Goal: Information Seeking & Learning: Learn about a topic

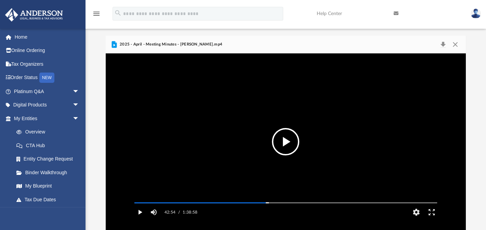
scroll to position [151, 356]
click at [140, 219] on button "Play" at bounding box center [139, 212] width 15 height 14
click at [140, 219] on button "Pause" at bounding box center [139, 212] width 15 height 14
click at [140, 219] on button "Play" at bounding box center [139, 212] width 15 height 14
click at [140, 219] on button "Pause" at bounding box center [139, 212] width 15 height 14
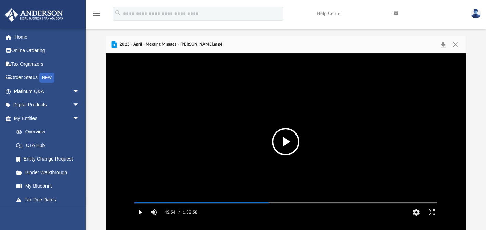
click at [140, 219] on button "Play" at bounding box center [139, 212] width 15 height 14
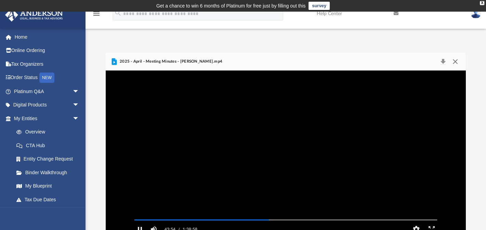
click at [455, 62] on button "Close" at bounding box center [455, 62] width 12 height 10
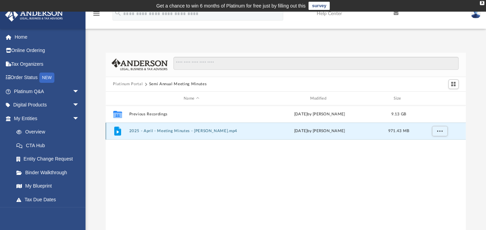
click at [151, 130] on button "2025 - April - Meeting Minutes - [PERSON_NAME].mp4" at bounding box center [191, 131] width 125 height 4
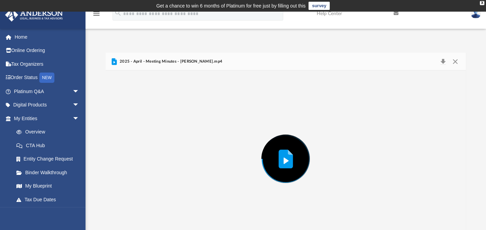
scroll to position [17, 0]
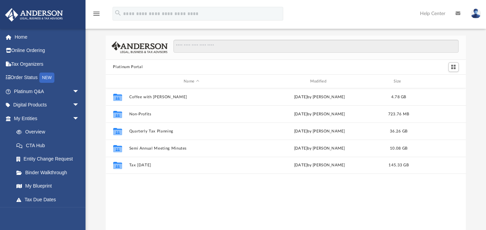
scroll to position [151, 356]
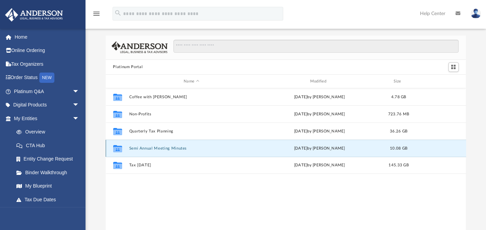
click at [160, 146] on button "Semi Annual Meeting Minutes" at bounding box center [191, 148] width 125 height 4
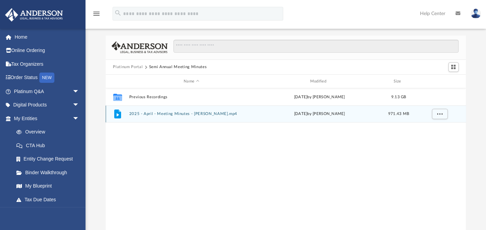
click at [171, 113] on button "2025 - April - Meeting Minutes - [PERSON_NAME].mp4" at bounding box center [191, 114] width 125 height 4
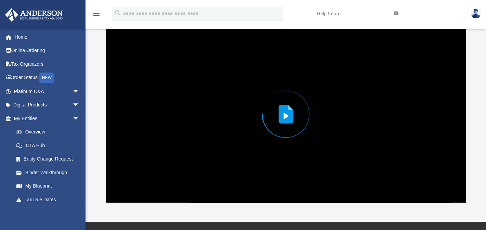
scroll to position [44, 0]
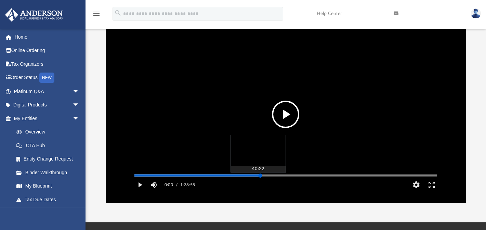
drag, startPoint x: 134, startPoint y: 185, endPoint x: 260, endPoint y: 185, distance: 125.8
click at [260, 177] on div "Media Slider" at bounding box center [260, 175] width 4 height 4
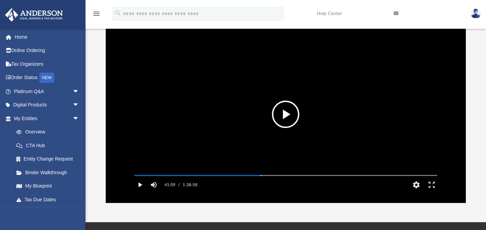
click at [140, 191] on button "Play" at bounding box center [139, 185] width 15 height 14
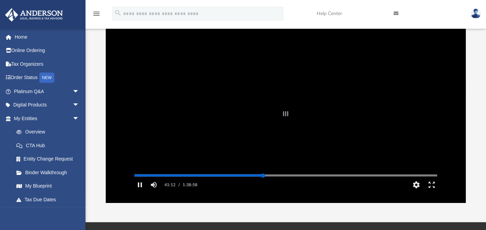
click at [263, 185] on div "Autoplay Disabled Speed Normal Quality Auto Subtitles/CC Off Audio Autoplay Dis…" at bounding box center [286, 114] width 360 height 176
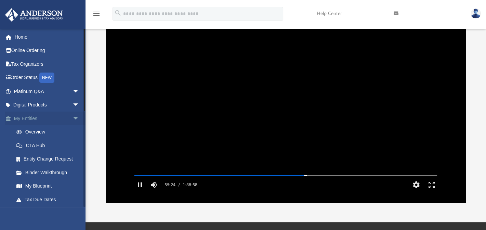
click at [72, 117] on span "arrow_drop_down" at bounding box center [79, 118] width 14 height 14
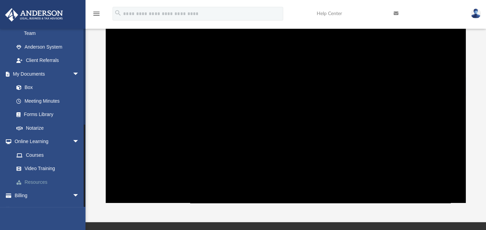
scroll to position [122, 0]
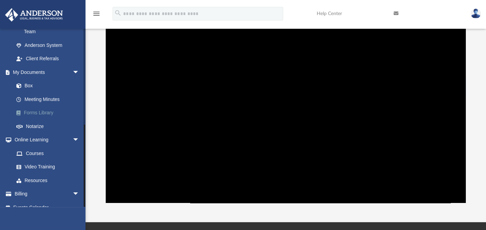
click at [38, 106] on link "Forms Library" at bounding box center [50, 113] width 80 height 14
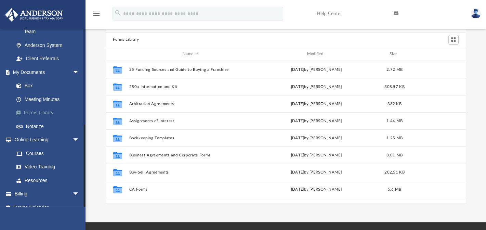
scroll to position [151, 356]
click at [42, 160] on link "Video Training" at bounding box center [50, 167] width 80 height 14
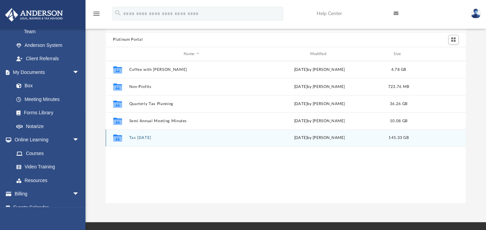
scroll to position [151, 356]
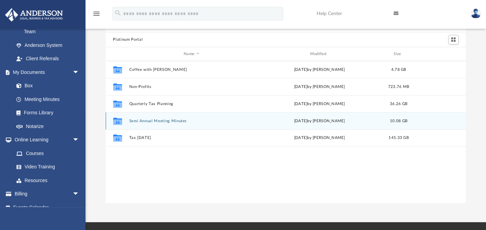
click at [146, 122] on button "Semi Annual Meeting Minutes" at bounding box center [191, 121] width 125 height 4
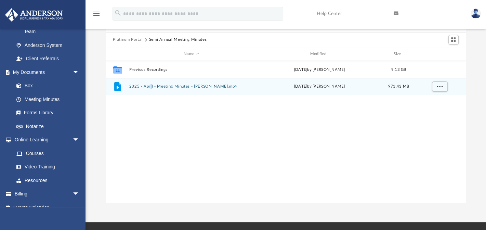
click at [151, 89] on div "File 2025 - April - Meeting Minutes - EJ McCaffrey.mp4 Fri Apr 18 2025 by Matth…" at bounding box center [286, 86] width 360 height 17
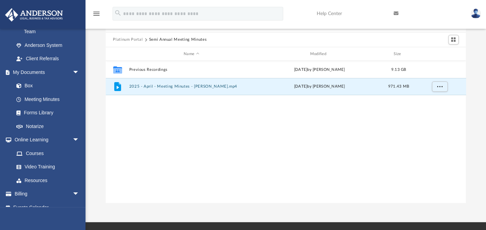
drag, startPoint x: 151, startPoint y: 89, endPoint x: 176, endPoint y: 96, distance: 25.6
click at [174, 100] on div "Collaborated Folder Previous Recordings Fri Apr 18 2025 by Matthew Moore 9.13 G…" at bounding box center [286, 132] width 360 height 142
click at [177, 86] on button "2025 - April - Meeting Minutes - EJ McCaffrey.mp4" at bounding box center [191, 86] width 125 height 4
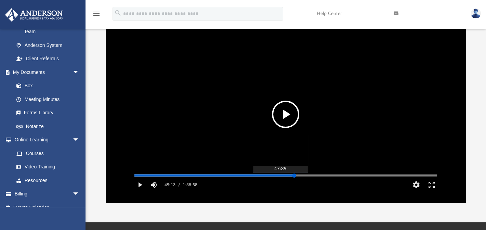
drag, startPoint x: 134, startPoint y: 184, endPoint x: 294, endPoint y: 185, distance: 160.0
click at [294, 177] on div "Media Slider" at bounding box center [294, 175] width 4 height 4
drag, startPoint x: 294, startPoint y: 184, endPoint x: 298, endPoint y: 184, distance: 4.2
click at [298, 177] on div "Media Slider" at bounding box center [298, 175] width 4 height 4
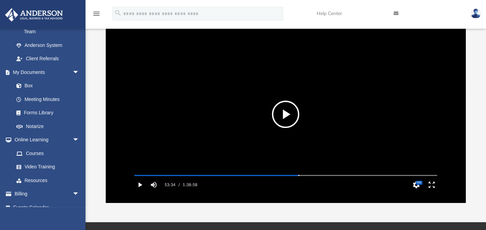
click at [138, 191] on button "Play" at bounding box center [139, 185] width 15 height 14
click at [301, 184] on div "Autoplay Disabled Speed Normal Quality Auto Subtitles/CC Off Audio Autoplay Dis…" at bounding box center [286, 114] width 360 height 176
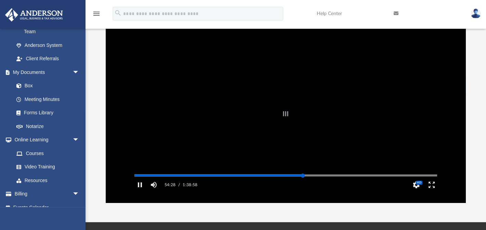
click at [303, 185] on div "Autoplay Disabled Speed Normal Quality Auto Subtitles/CC Off Audio Autoplay Dis…" at bounding box center [286, 114] width 360 height 176
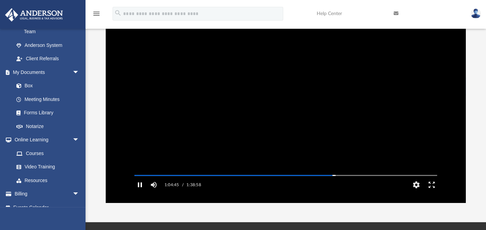
click at [140, 191] on button "Pause" at bounding box center [139, 185] width 15 height 14
click at [140, 191] on button "Play" at bounding box center [139, 185] width 15 height 14
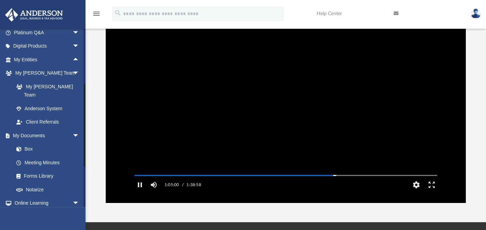
scroll to position [40, 0]
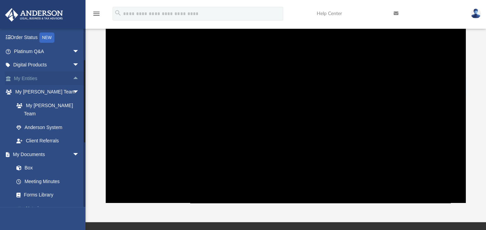
click at [72, 77] on span "arrow_drop_up" at bounding box center [79, 78] width 14 height 14
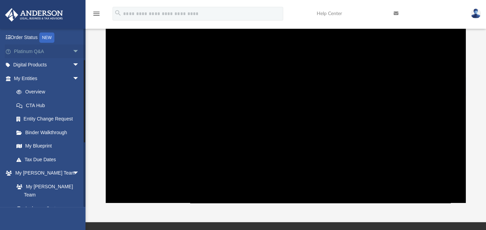
click at [74, 51] on span "arrow_drop_down" at bounding box center [79, 51] width 14 height 14
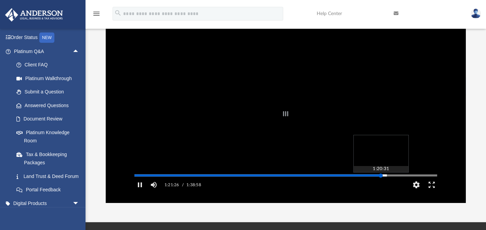
click at [381, 176] on div "Media Slider" at bounding box center [285, 175] width 303 height 1
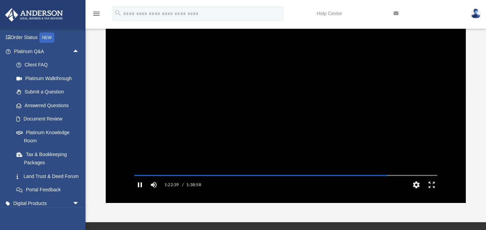
click at [140, 191] on button "Pause" at bounding box center [139, 185] width 15 height 14
click at [140, 191] on button "Play" at bounding box center [139, 185] width 15 height 14
click at [138, 191] on button "Pause" at bounding box center [139, 185] width 15 height 14
click at [139, 191] on button "Play" at bounding box center [139, 185] width 15 height 14
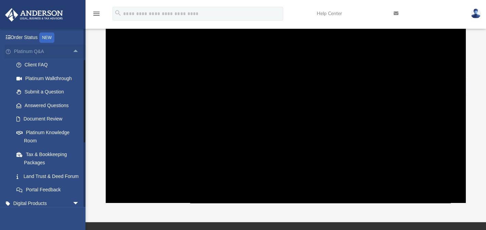
click at [72, 50] on span "arrow_drop_up" at bounding box center [79, 51] width 14 height 14
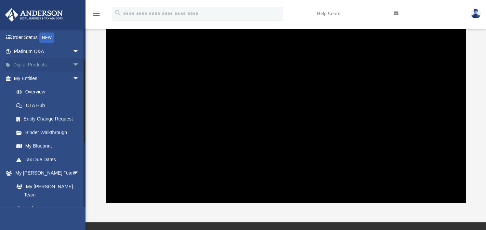
click at [72, 64] on span "arrow_drop_down" at bounding box center [79, 65] width 14 height 14
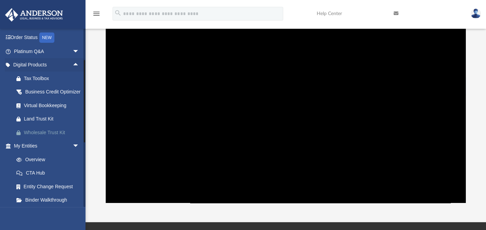
click at [42, 137] on div "Wholesale Trust Kit" at bounding box center [52, 132] width 57 height 9
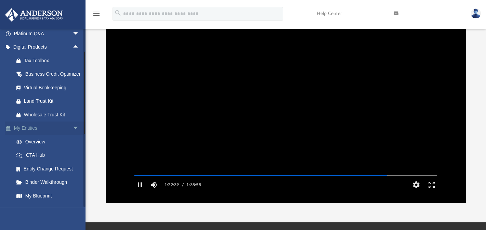
scroll to position [67, 0]
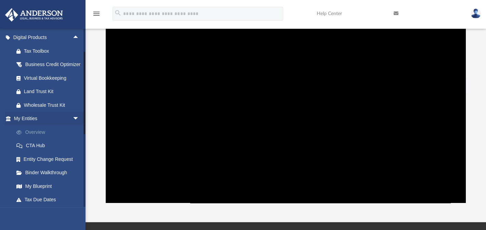
click at [38, 139] on link "Overview" at bounding box center [50, 132] width 80 height 14
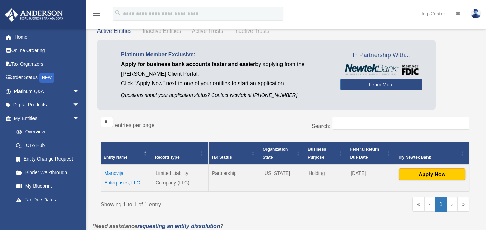
scroll to position [27, 0]
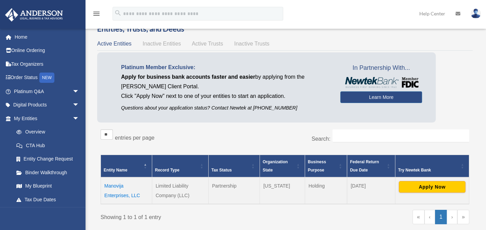
click at [110, 185] on td "Manovija Enterprises, LLC" at bounding box center [126, 190] width 51 height 27
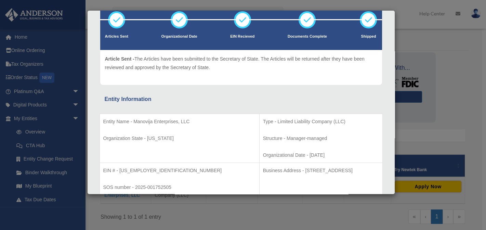
scroll to position [55, 0]
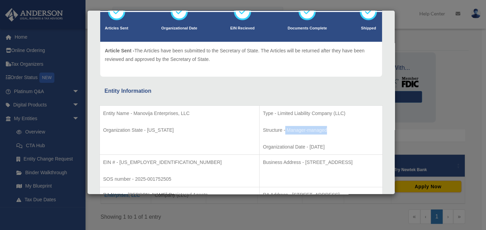
drag, startPoint x: 231, startPoint y: 129, endPoint x: 274, endPoint y: 128, distance: 42.1
click at [274, 128] on p "Structure - Manager-managed" at bounding box center [321, 130] width 116 height 9
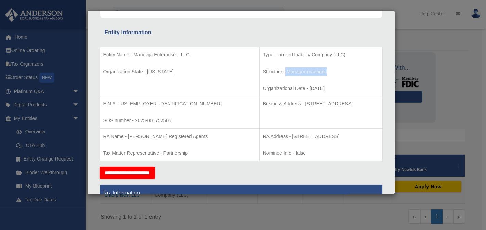
scroll to position [0, 0]
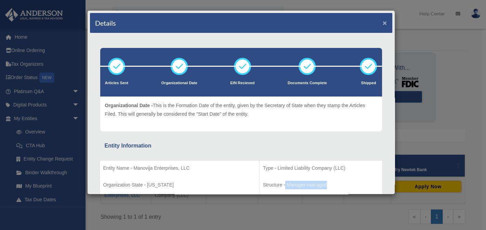
click at [383, 22] on button "×" at bounding box center [385, 22] width 4 height 7
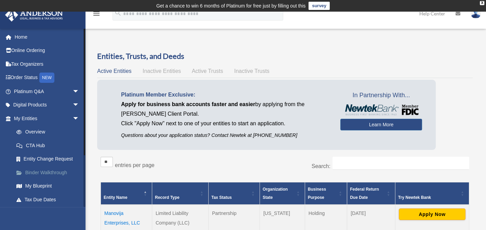
click at [48, 170] on link "Binder Walkthrough" at bounding box center [50, 173] width 80 height 14
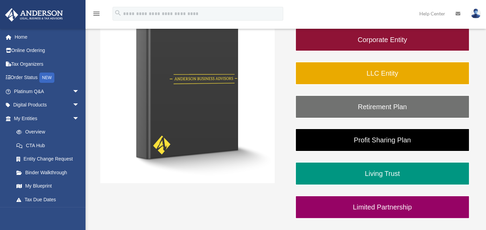
scroll to position [137, 0]
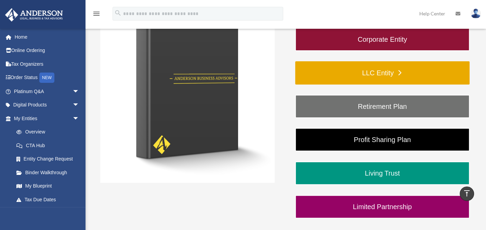
click at [386, 72] on link "LLC Entity" at bounding box center [382, 72] width 174 height 23
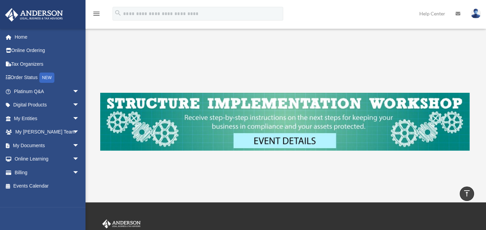
scroll to position [98, 0]
